Goal: Find specific page/section: Find specific page/section

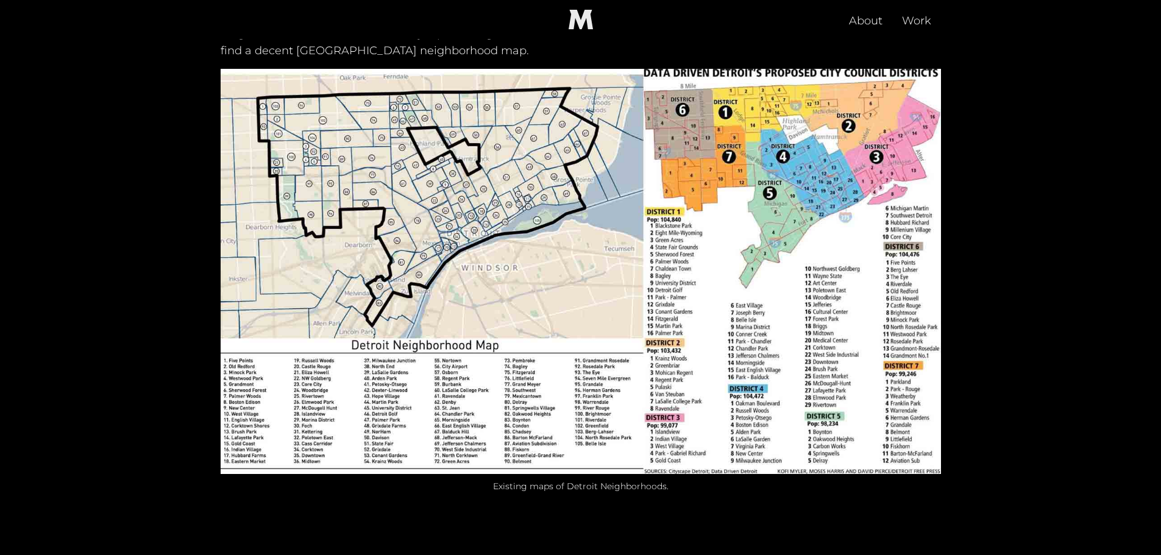
scroll to position [793, 0]
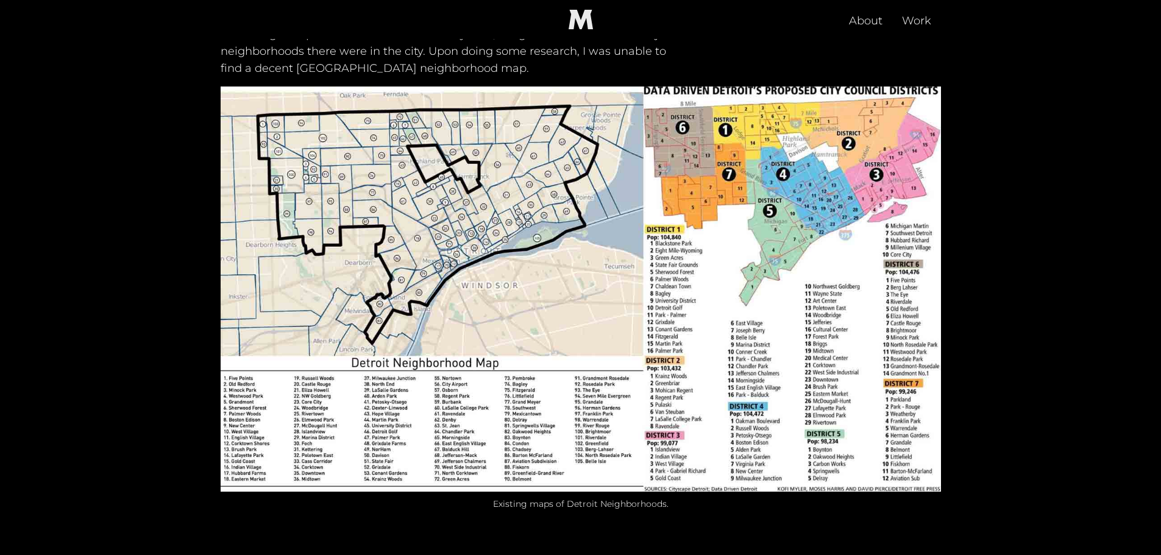
click at [763, 243] on img at bounding box center [581, 289] width 721 height 405
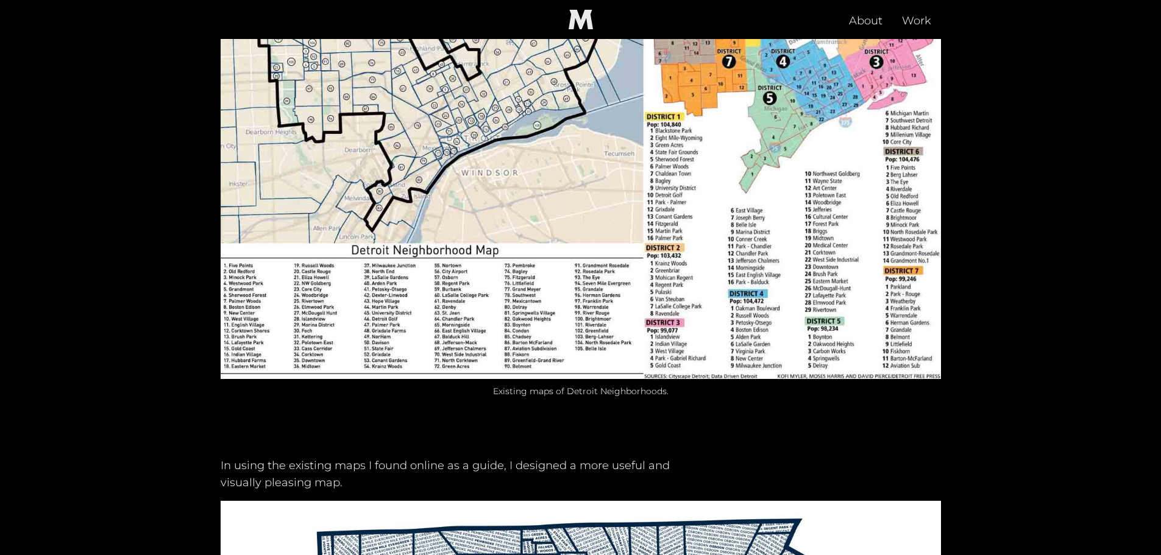
scroll to position [732, 0]
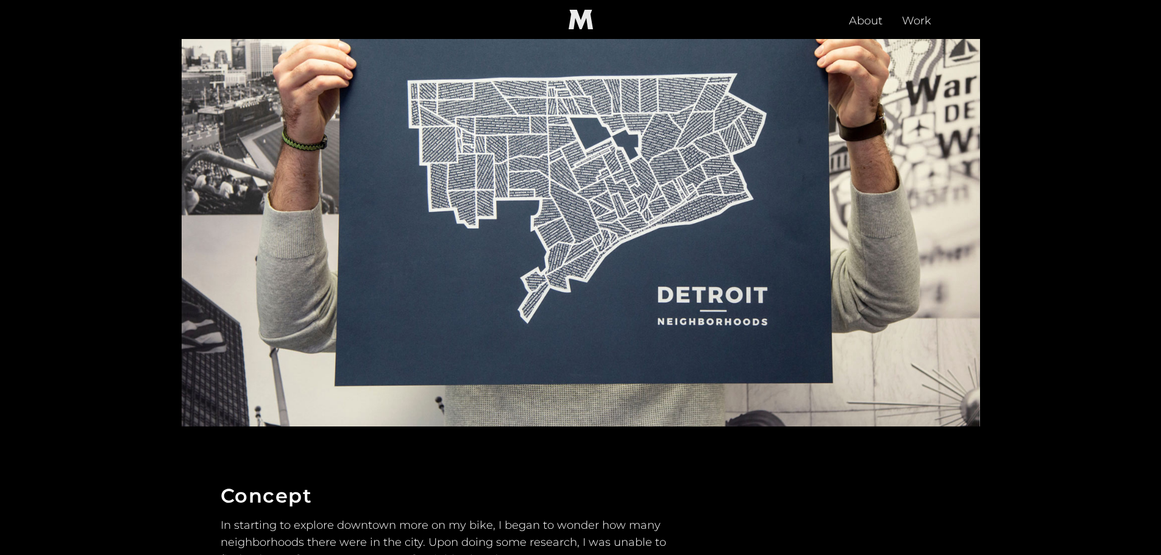
scroll to position [305, 0]
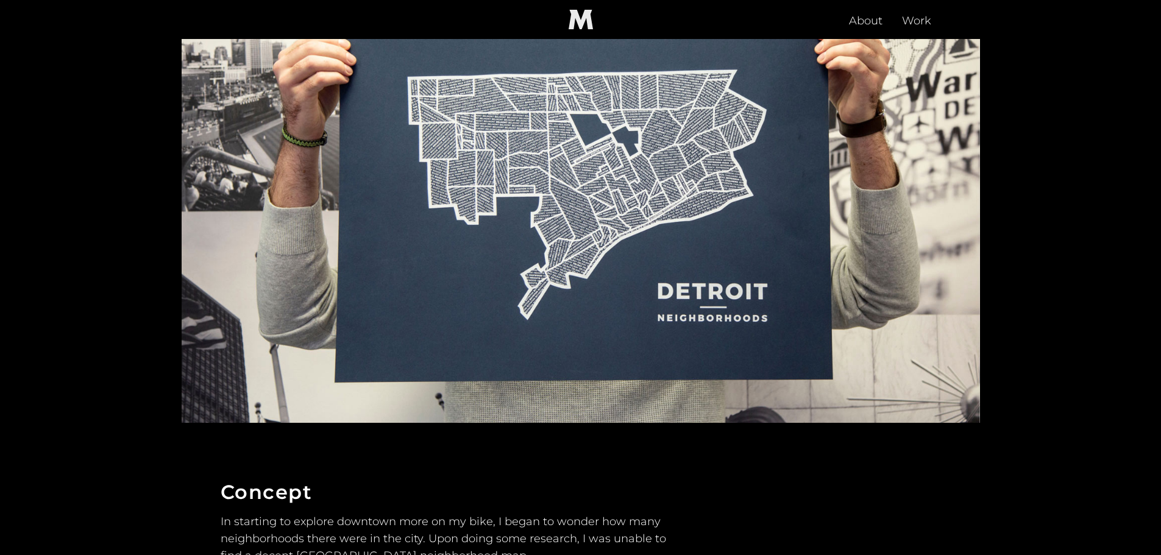
click at [597, 175] on img at bounding box center [581, 198] width 799 height 449
